Goal: Task Accomplishment & Management: Manage account settings

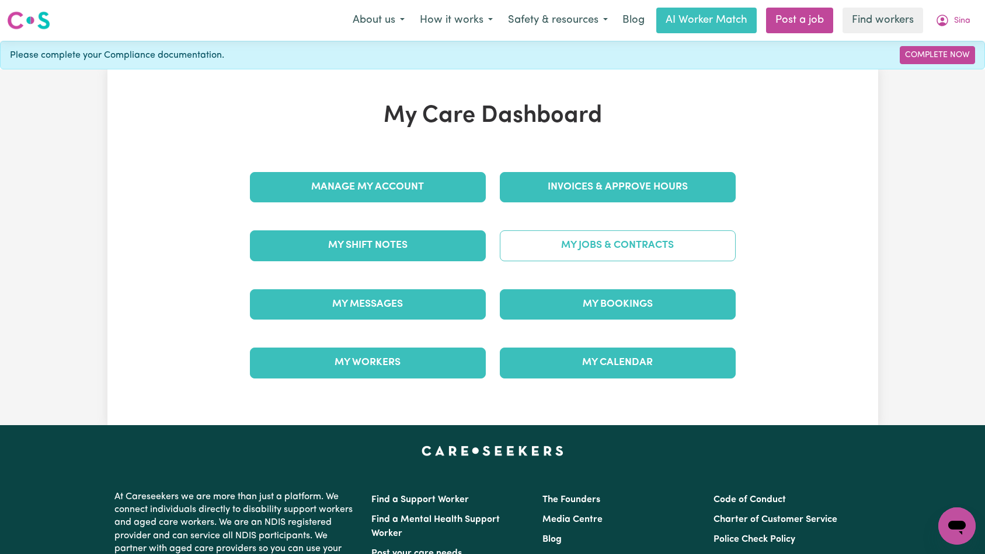
click at [556, 256] on link "My Jobs & Contracts" at bounding box center [618, 246] width 236 height 30
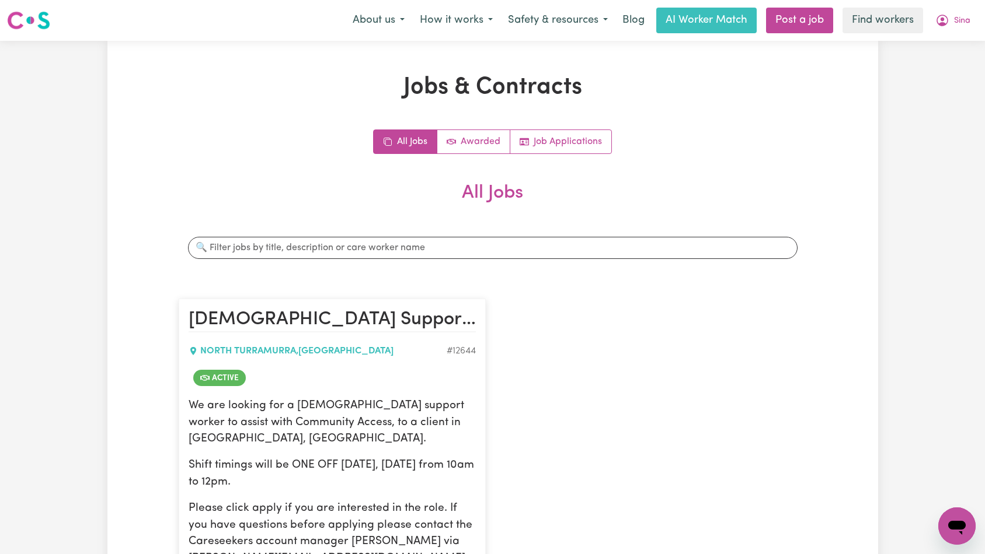
scroll to position [169, 0]
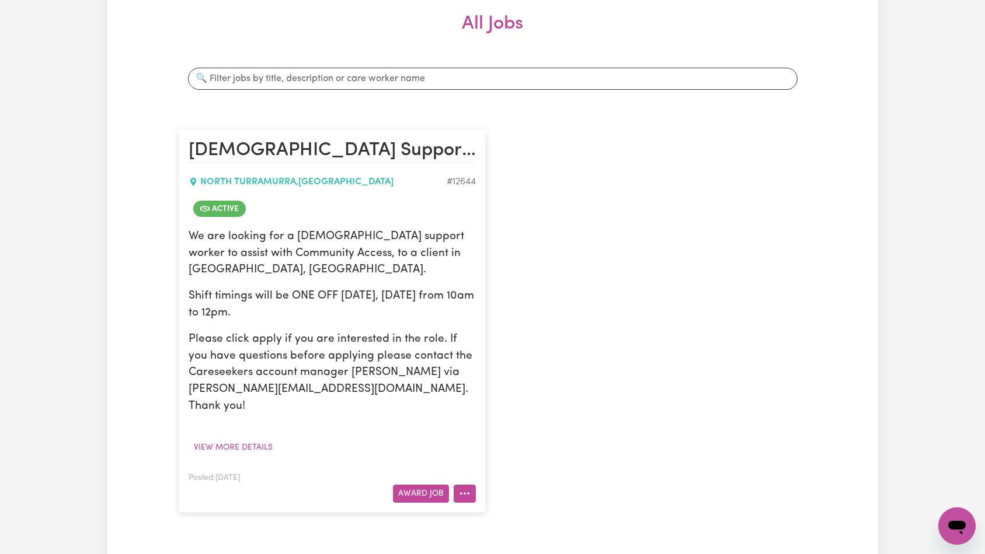
click at [464, 485] on button "More options" at bounding box center [465, 494] width 22 height 18
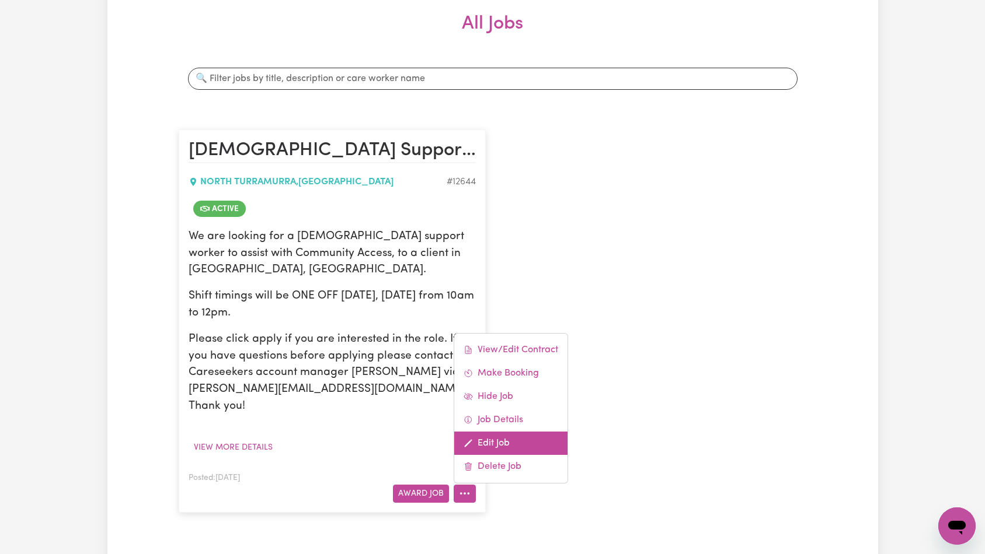
click at [495, 432] on link "Edit Job" at bounding box center [510, 443] width 113 height 23
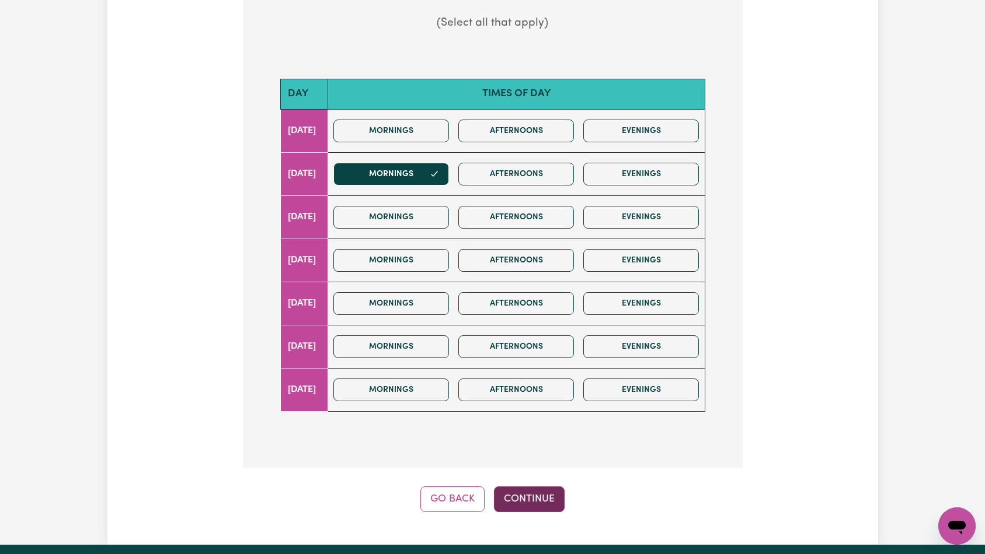
click at [527, 497] on button "Continue" at bounding box center [529, 500] width 71 height 26
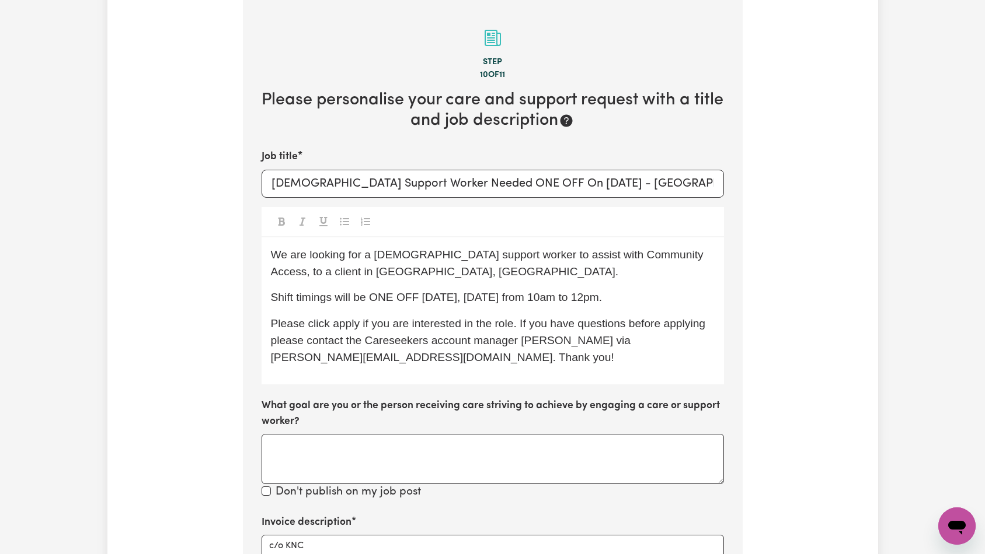
scroll to position [426, 0]
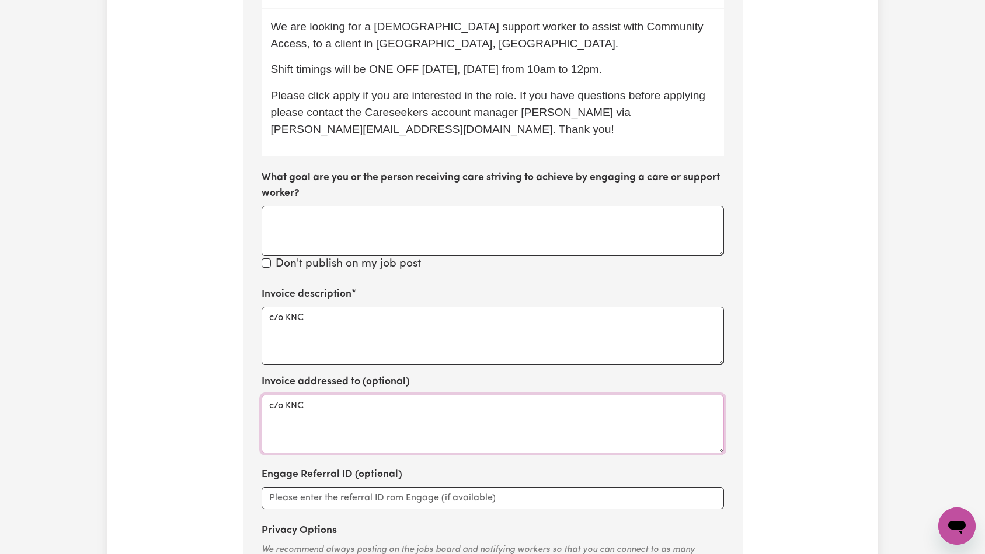
click at [453, 407] on textarea "c/o KNC" at bounding box center [492, 424] width 462 height 58
click at [456, 334] on textarea "c/o KNC" at bounding box center [492, 336] width 462 height 58
paste textarea "Domestic support and Social Support"
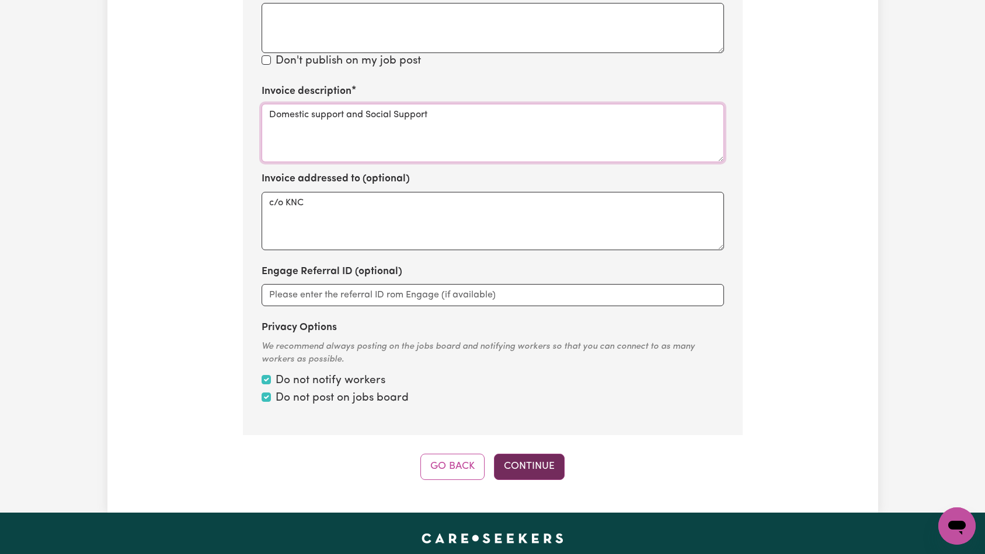
type textarea "Domestic support and Social Support"
click at [514, 462] on button "Continue" at bounding box center [529, 467] width 71 height 26
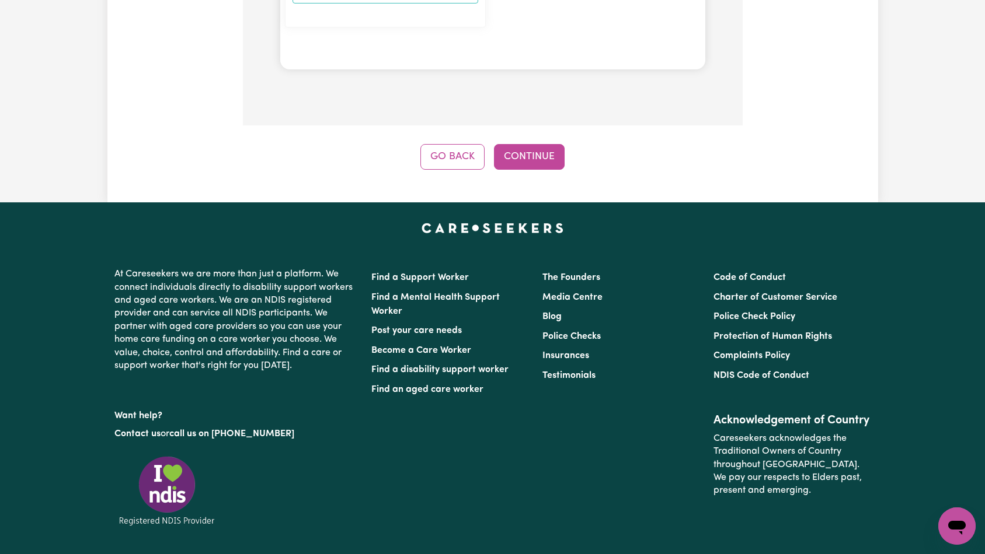
scroll to position [1271, 0]
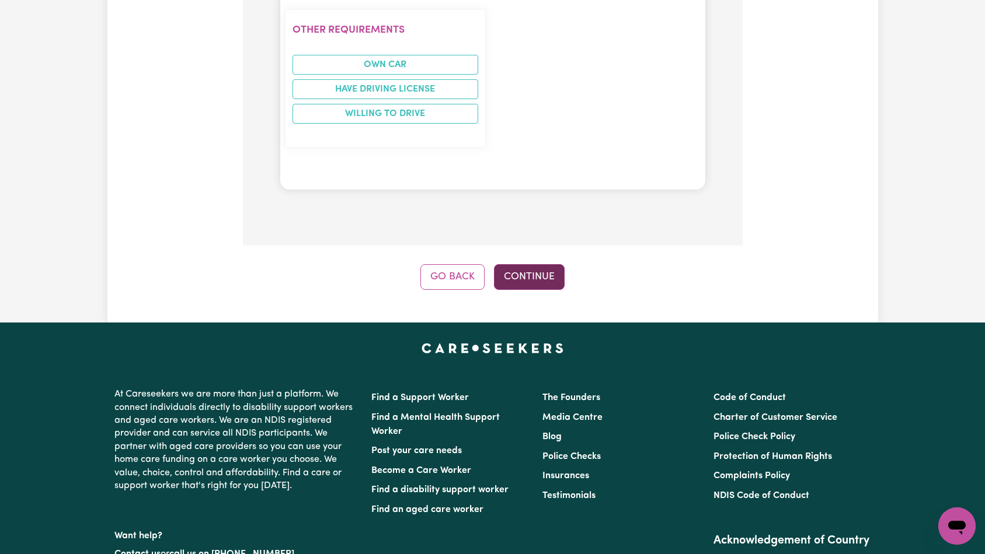
click at [536, 264] on button "Continue" at bounding box center [529, 277] width 71 height 26
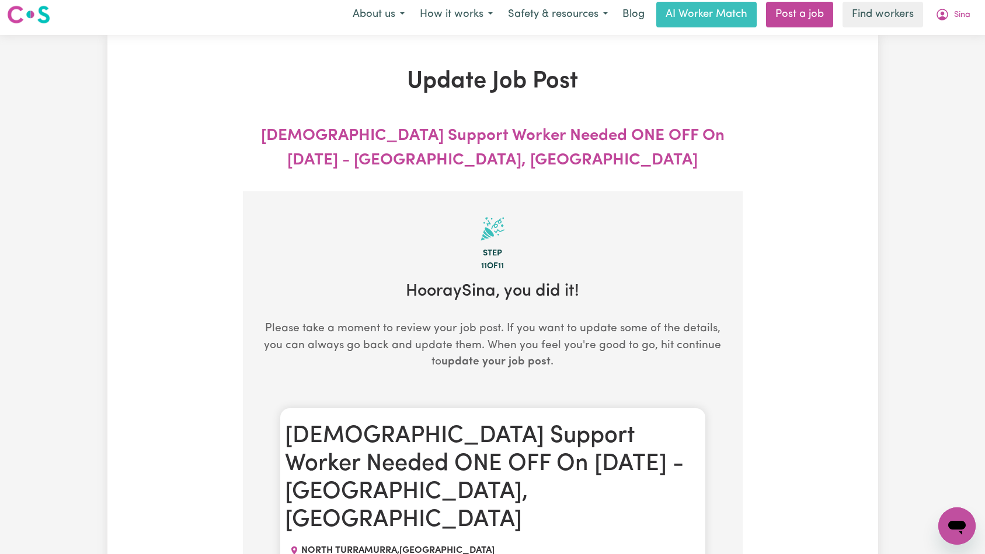
scroll to position [0, 0]
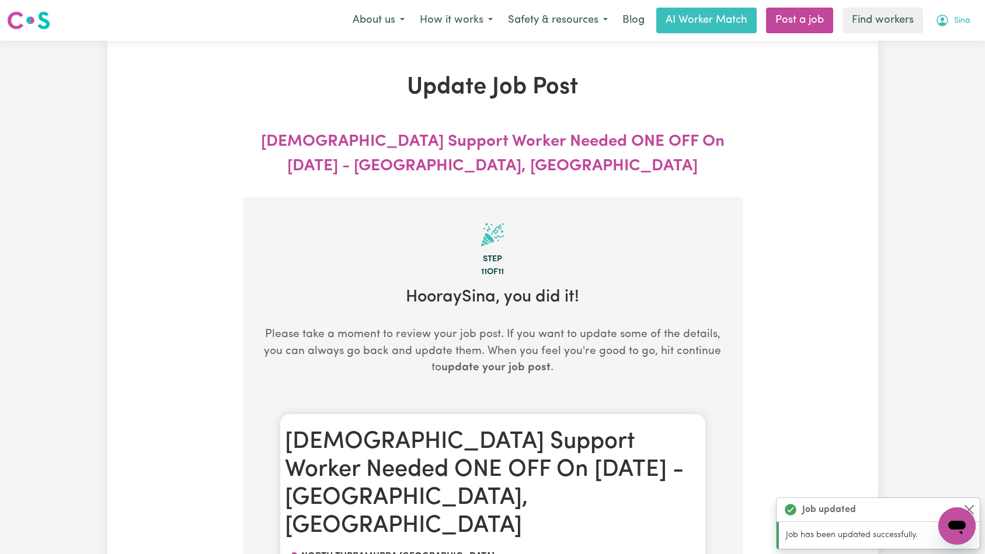
click at [969, 24] on span "Sina" at bounding box center [962, 21] width 16 height 13
click at [951, 66] on link "Logout" at bounding box center [931, 67] width 92 height 22
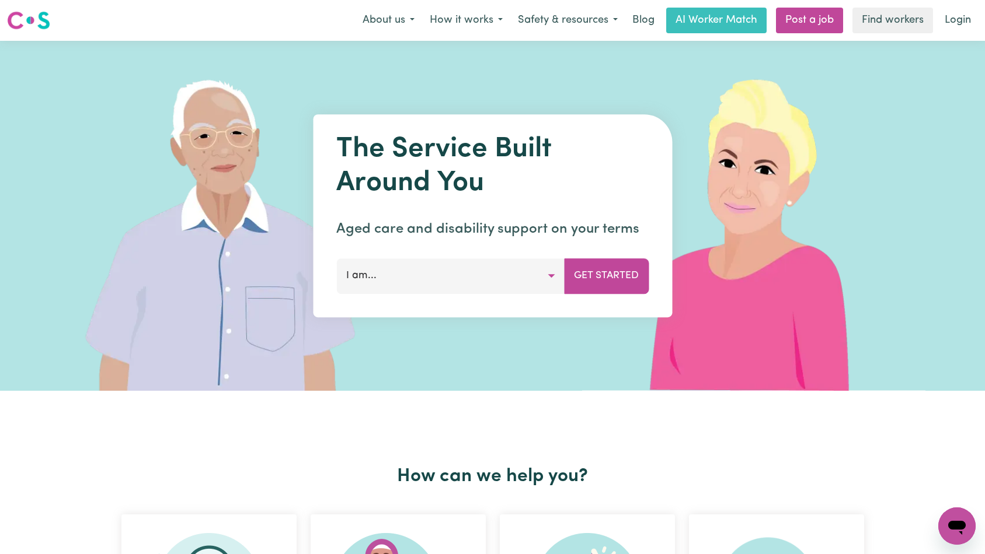
click at [959, 27] on link "Login" at bounding box center [957, 21] width 40 height 26
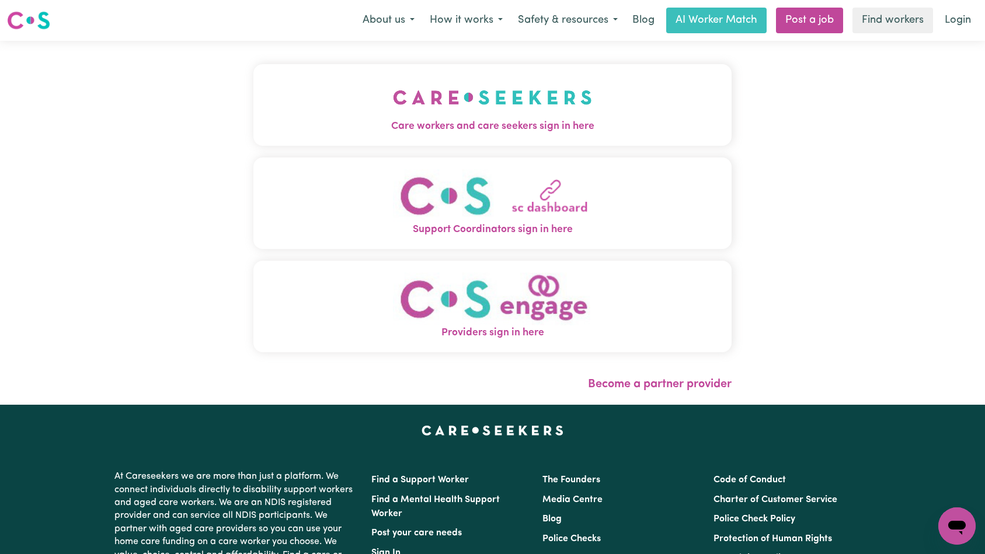
click at [393, 79] on img "Care workers and care seekers sign in here" at bounding box center [492, 97] width 199 height 43
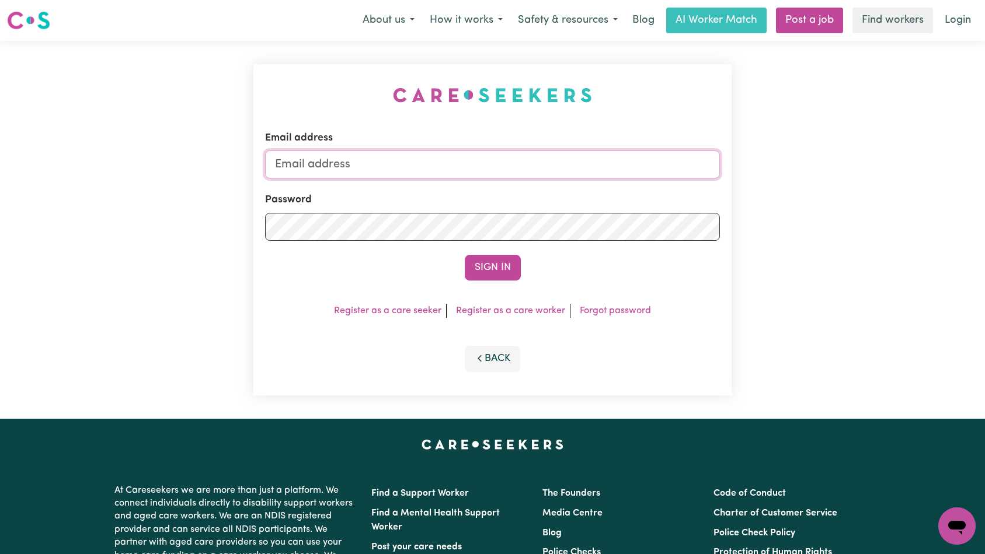
click at [507, 174] on input "Email address" at bounding box center [492, 165] width 455 height 28
type input "[EMAIL_ADDRESS][DOMAIN_NAME]"
click at [495, 267] on button "Sign In" at bounding box center [493, 268] width 56 height 26
